Goal: Task Accomplishment & Management: Manage account settings

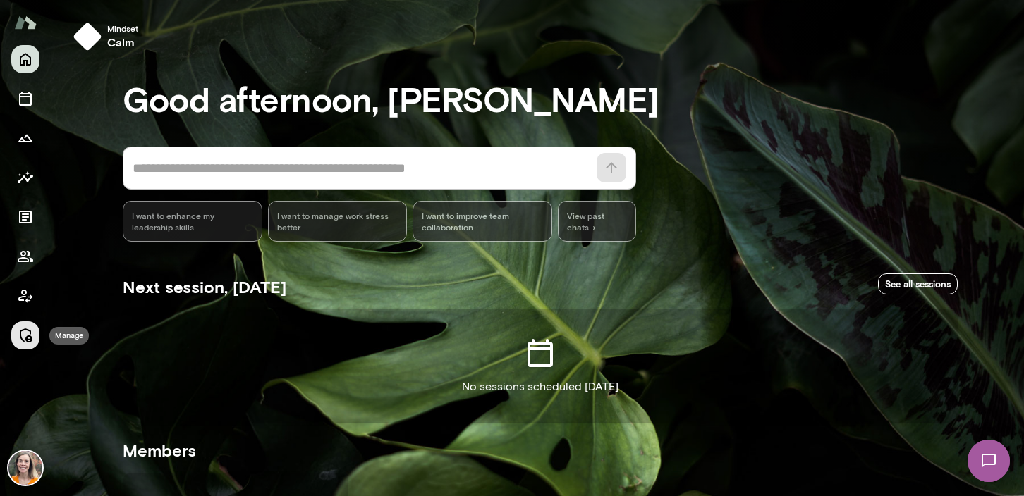
click at [25, 335] on icon "Manage" at bounding box center [25, 335] width 17 height 17
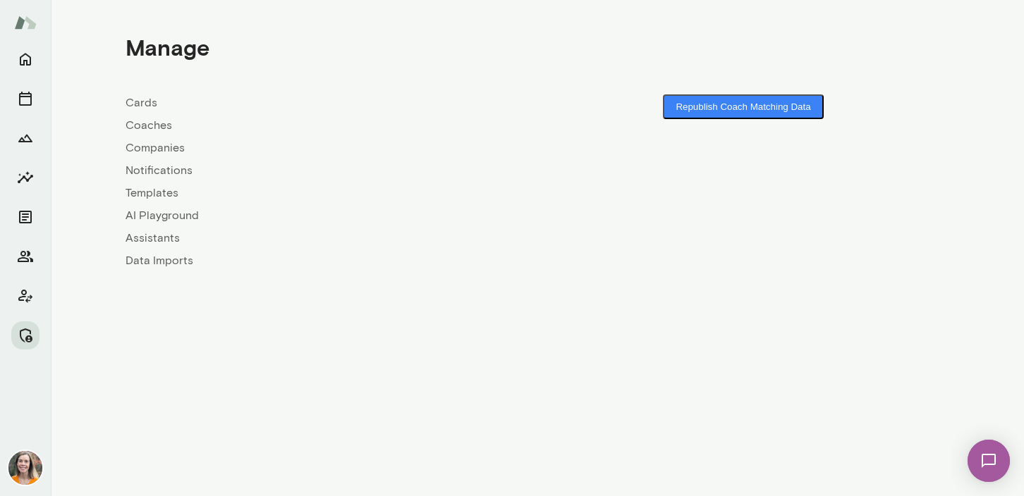
click at [152, 124] on link "Coaches" at bounding box center [331, 125] width 412 height 17
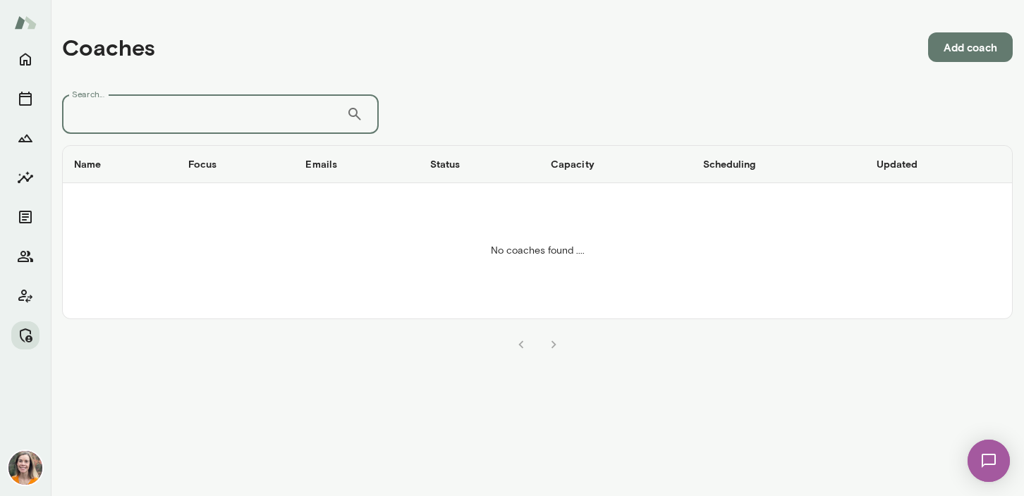
click at [173, 120] on input "Search..." at bounding box center [204, 113] width 284 height 39
type input "*"
click at [297, 429] on main "Coaches Add coach Search... ​ Search... Name Focus Emails Status Capacity Sched…" at bounding box center [537, 248] width 973 height 496
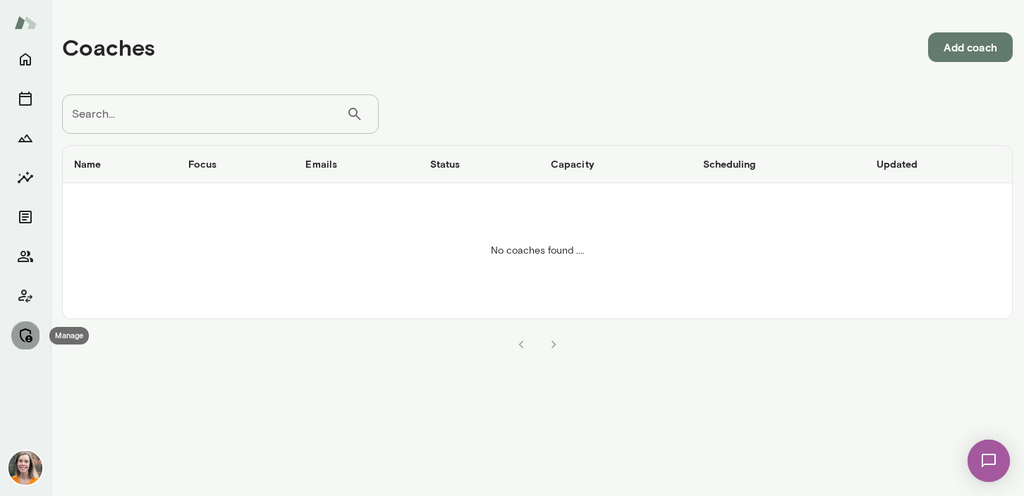
click at [20, 330] on icon "Manage" at bounding box center [26, 336] width 13 height 14
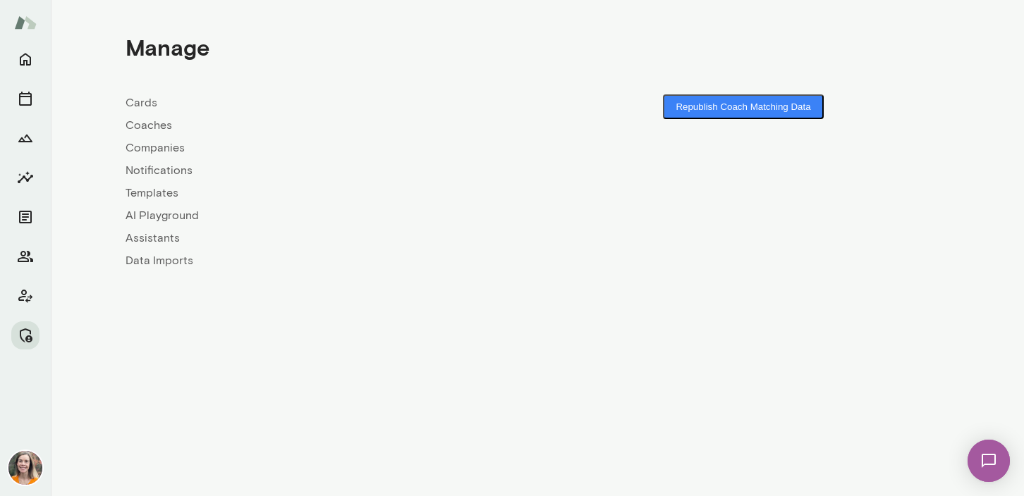
click at [148, 125] on link "Coaches" at bounding box center [331, 125] width 412 height 17
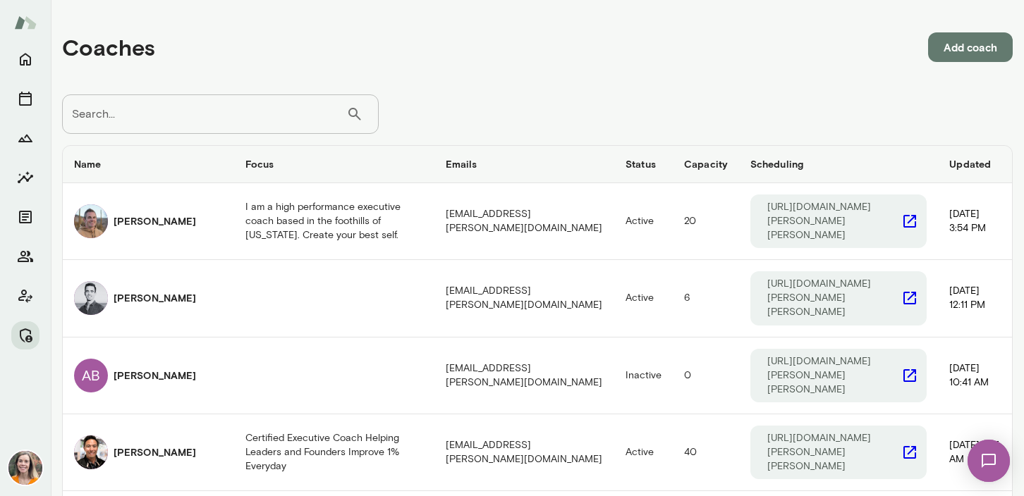
click at [148, 125] on input "Search..." at bounding box center [204, 113] width 284 height 39
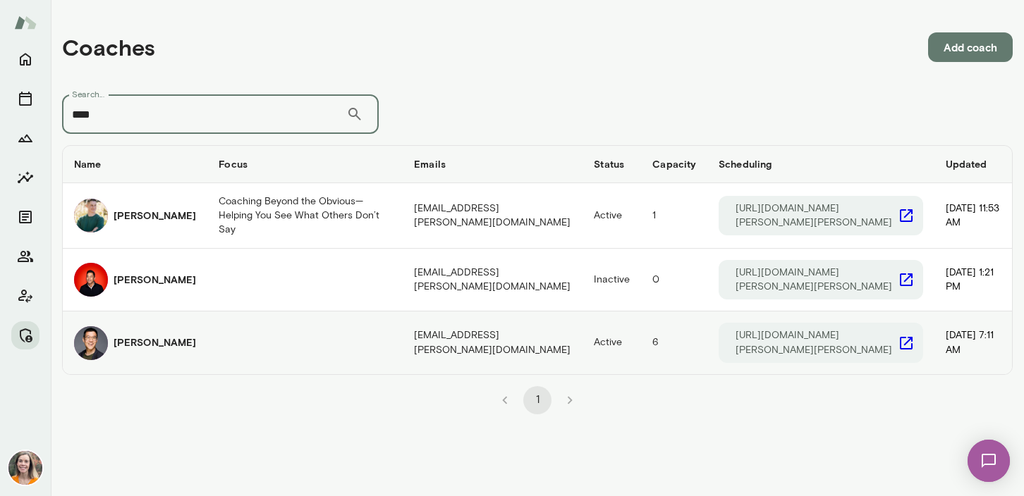
type input "****"
click at [147, 336] on h6 "[PERSON_NAME]" at bounding box center [155, 343] width 82 height 14
